Goal: Navigation & Orientation: Find specific page/section

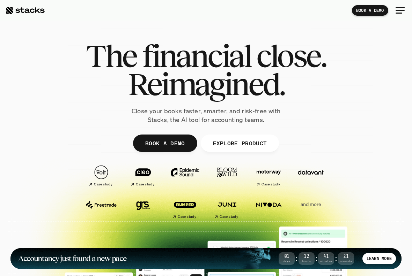
click at [339, 9] on div "BOOK A DEMO" at bounding box center [206, 10] width 412 height 21
click at [408, 5] on div at bounding box center [399, 10] width 17 height 17
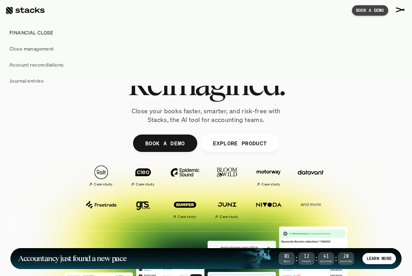
click at [403, 5] on div at bounding box center [399, 10] width 17 height 17
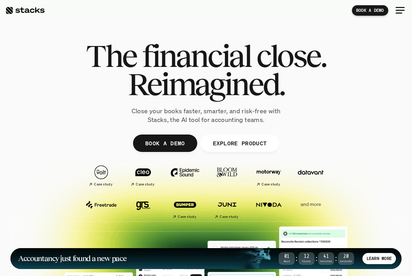
click at [403, 5] on div at bounding box center [399, 10] width 17 height 17
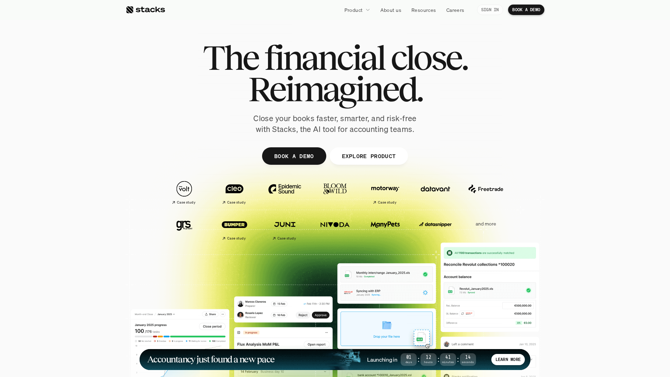
click at [411, 10] on p "SIGN IN" at bounding box center [490, 9] width 18 height 5
